Goal: Task Accomplishment & Management: Use online tool/utility

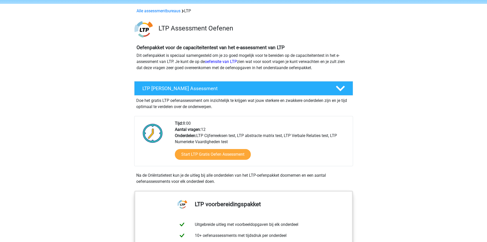
scroll to position [18, 0]
click at [207, 156] on link "Start LTP Gratis Oefen Assessment" at bounding box center [212, 154] width 87 height 12
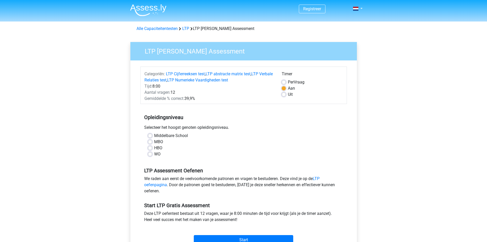
click at [154, 155] on label "WO" at bounding box center [157, 154] width 6 height 6
click at [151, 155] on input "WO" at bounding box center [150, 153] width 4 height 5
radio input "true"
click at [223, 237] on input "Start" at bounding box center [243, 240] width 99 height 10
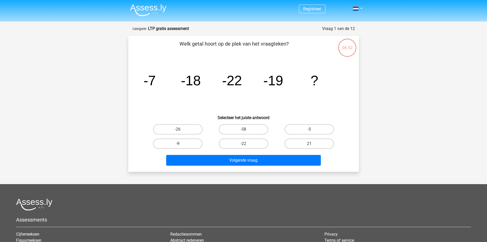
click at [187, 142] on label "-9" at bounding box center [177, 143] width 49 height 10
click at [181, 143] on input "-9" at bounding box center [179, 144] width 3 height 3
radio input "true"
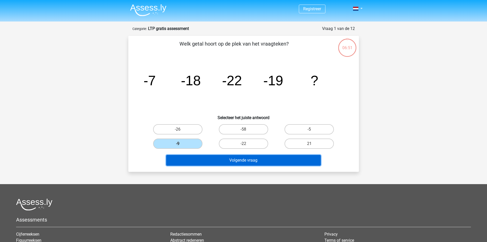
click at [223, 161] on button "Volgende vraag" at bounding box center [243, 160] width 155 height 11
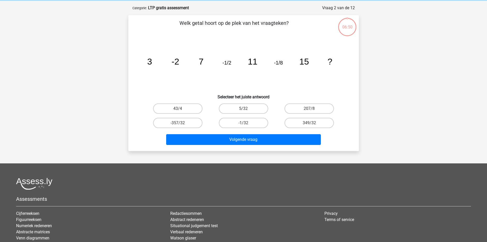
scroll to position [26, 0]
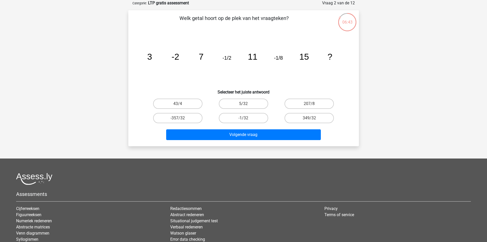
click at [223, 161] on footer "Assessments Cijferreeksen Figuurreeksen Numeriek redeneren Abstracte matrices V…" at bounding box center [243, 225] width 487 height 135
click at [244, 119] on input "-1/32" at bounding box center [244, 119] width 3 height 3
radio input "true"
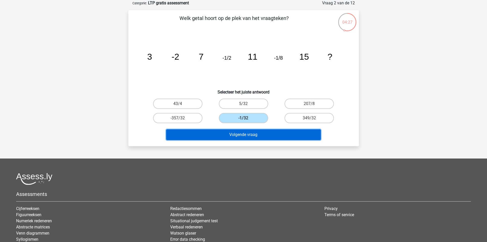
click at [248, 135] on button "Volgende vraag" at bounding box center [243, 134] width 155 height 11
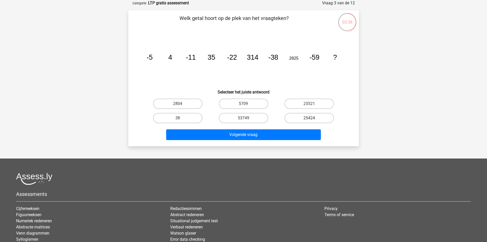
click at [298, 119] on label "25424" at bounding box center [309, 118] width 49 height 10
click at [309, 119] on input "25424" at bounding box center [310, 119] width 3 height 3
radio input "true"
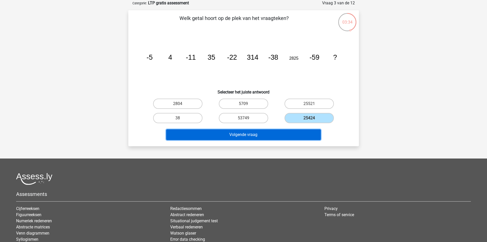
click at [270, 137] on button "Volgende vraag" at bounding box center [243, 134] width 155 height 11
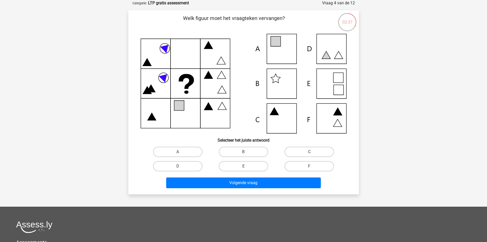
click at [333, 53] on icon at bounding box center [244, 83] width 206 height 99
click at [187, 162] on label "D" at bounding box center [177, 166] width 49 height 10
click at [181, 166] on input "D" at bounding box center [179, 167] width 3 height 3
radio input "true"
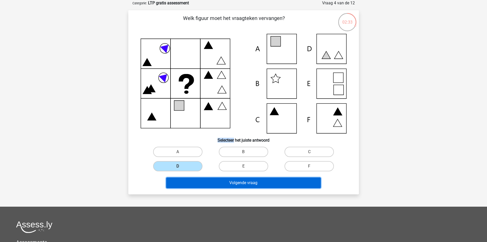
click at [207, 186] on button "Volgende vraag" at bounding box center [243, 182] width 155 height 11
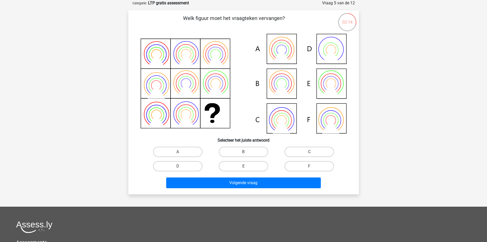
click at [339, 79] on icon at bounding box center [244, 83] width 206 height 99
click at [236, 168] on label "E" at bounding box center [243, 166] width 49 height 10
click at [243, 168] on input "E" at bounding box center [244, 167] width 3 height 3
radio input "true"
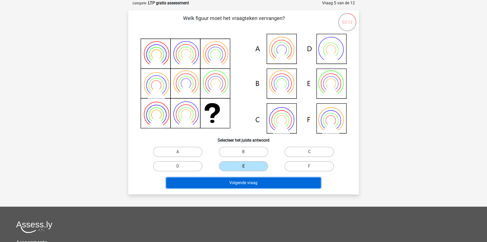
click at [236, 184] on button "Volgende vraag" at bounding box center [243, 182] width 155 height 11
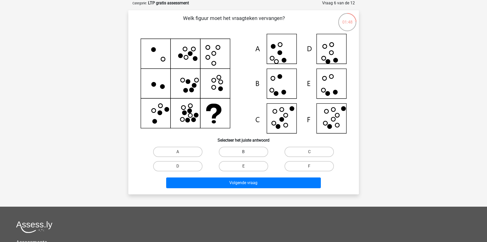
click at [239, 152] on label "B" at bounding box center [243, 152] width 49 height 10
click at [243, 152] on input "B" at bounding box center [244, 153] width 3 height 3
radio input "true"
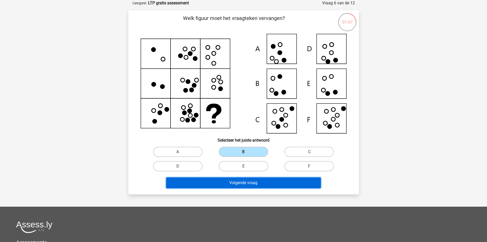
click at [237, 179] on button "Volgende vraag" at bounding box center [243, 182] width 155 height 11
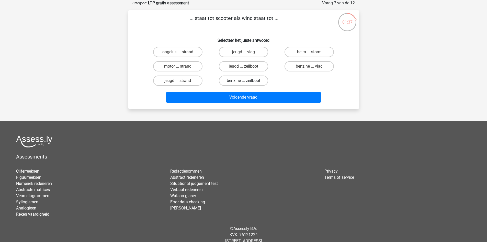
click at [235, 80] on label "benzine ... zeilboot" at bounding box center [243, 80] width 49 height 10
click at [243, 81] on input "benzine ... zeilboot" at bounding box center [244, 82] width 3 height 3
radio input "true"
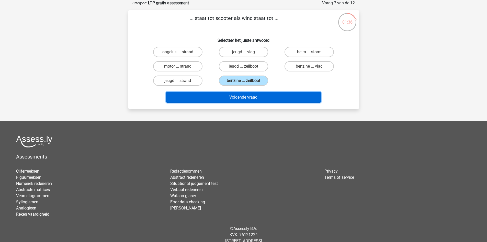
click at [234, 99] on button "Volgende vraag" at bounding box center [243, 97] width 155 height 11
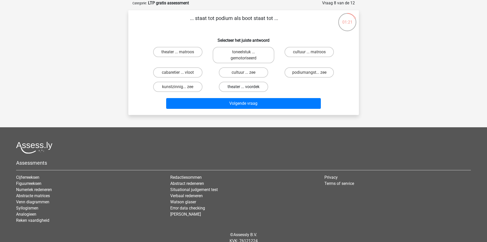
click at [236, 87] on label "theater ... voordek" at bounding box center [243, 87] width 49 height 10
click at [243, 87] on input "theater ... voordek" at bounding box center [244, 88] width 3 height 3
radio input "true"
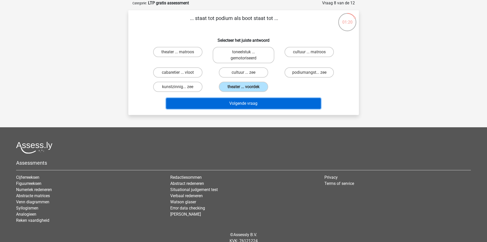
click at [240, 100] on button "Volgende vraag" at bounding box center [243, 103] width 155 height 11
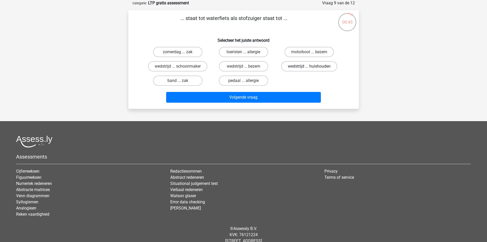
click at [298, 66] on label "wedstrijd ... huishouden" at bounding box center [309, 66] width 56 height 10
click at [309, 66] on input "wedstrijd ... huishouden" at bounding box center [310, 67] width 3 height 3
radio input "true"
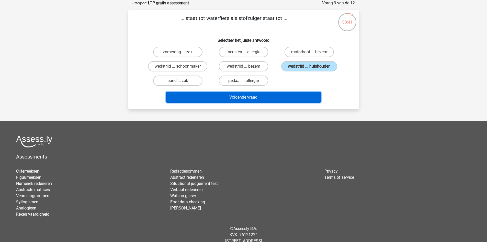
click at [228, 97] on button "Volgende vraag" at bounding box center [243, 97] width 155 height 11
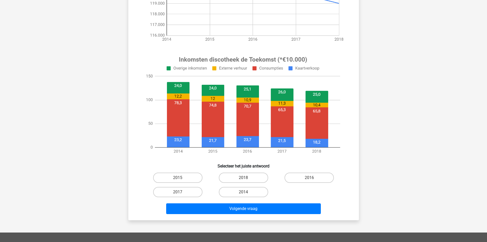
scroll to position [140, 0]
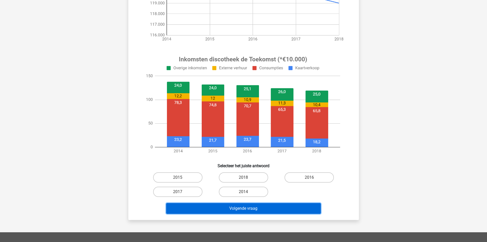
click at [231, 210] on button "Volgende vraag" at bounding box center [243, 208] width 155 height 11
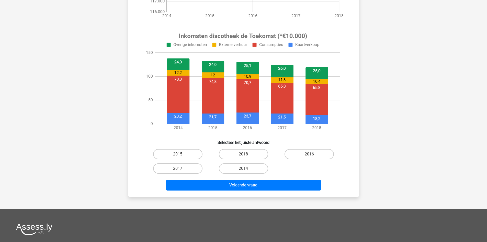
scroll to position [165, 0]
